Goal: Navigation & Orientation: Find specific page/section

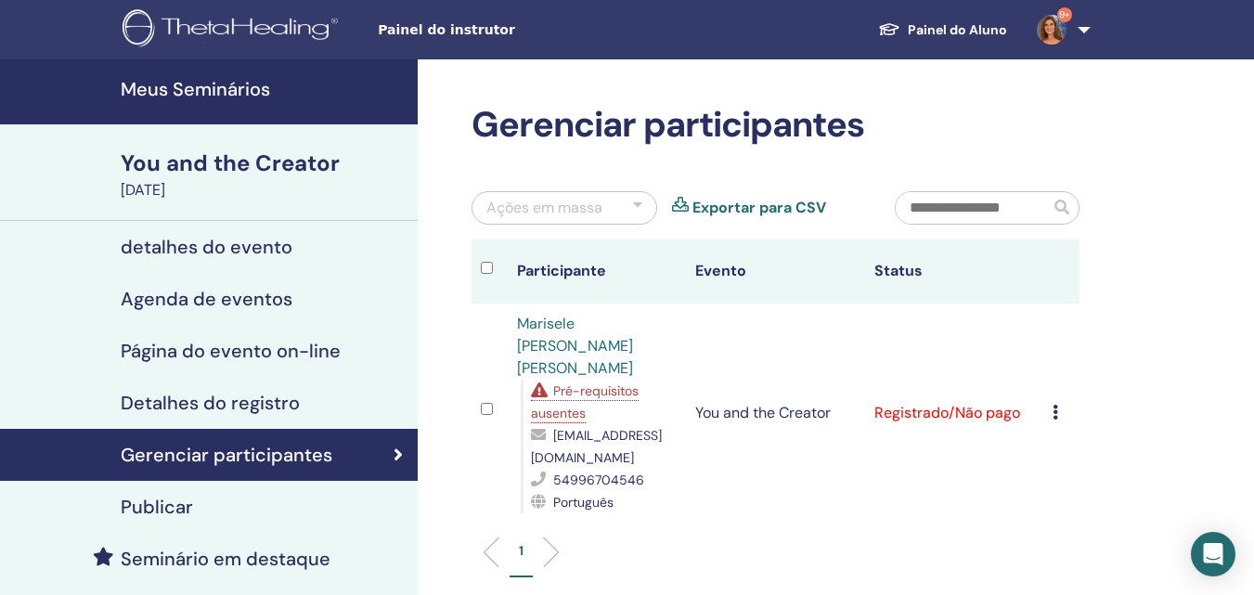
click at [233, 84] on h4 "Meus Seminários" at bounding box center [264, 89] width 286 height 22
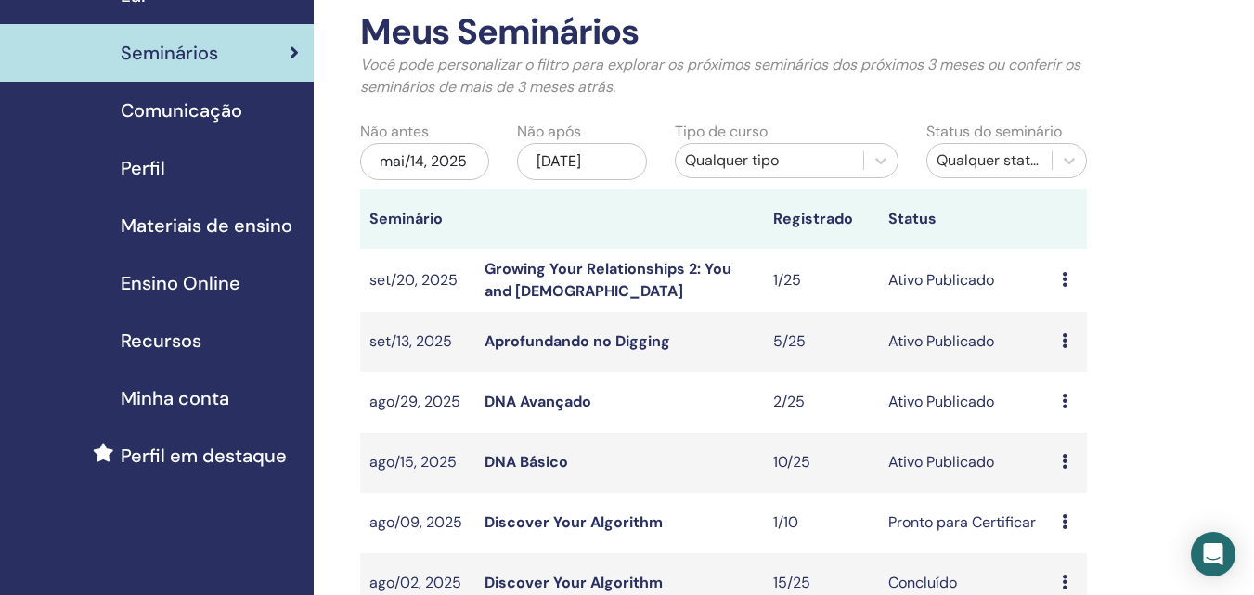
scroll to position [186, 0]
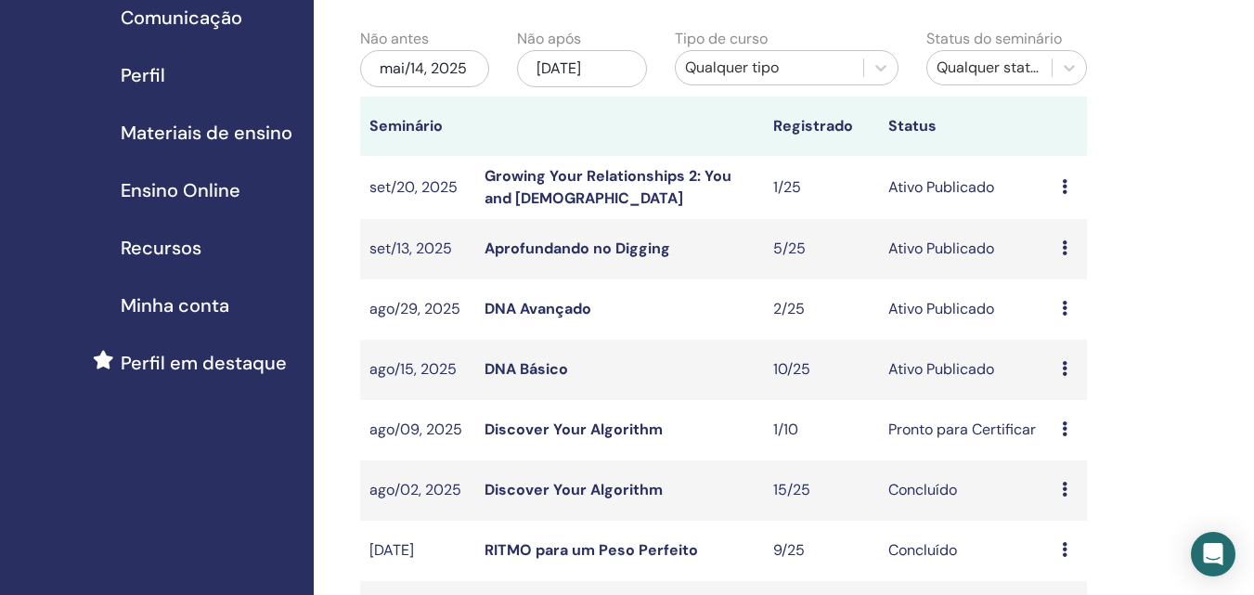
click at [541, 363] on link "DNA Básico" at bounding box center [527, 368] width 84 height 19
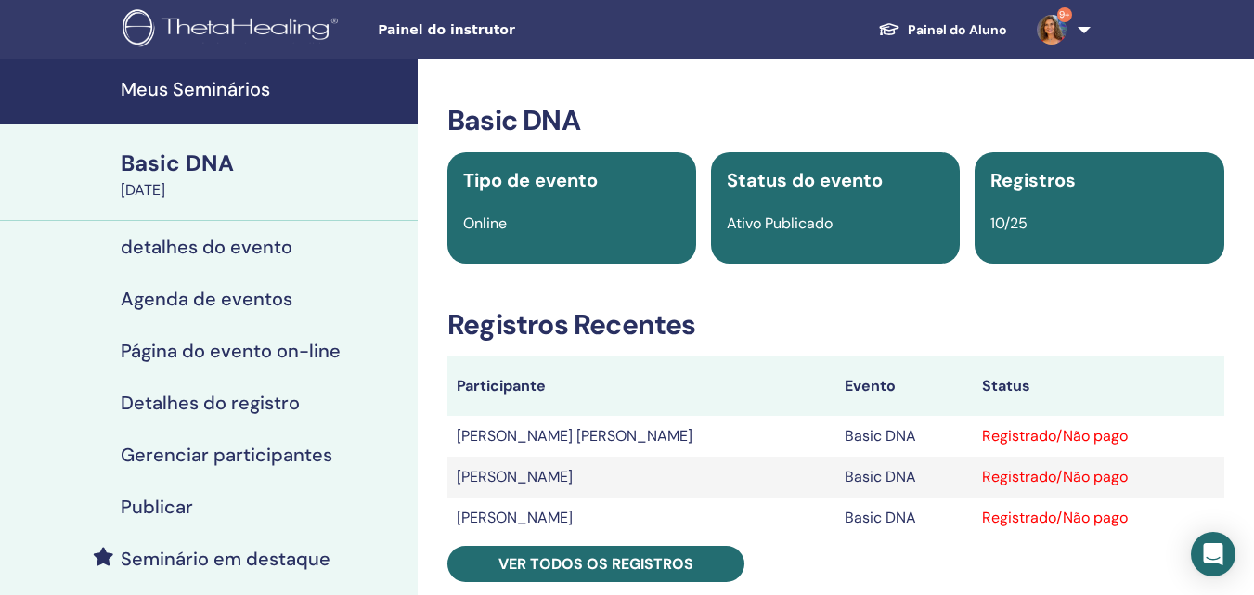
click at [227, 94] on h4 "Meus Seminários" at bounding box center [264, 89] width 286 height 22
